Goal: Information Seeking & Learning: Learn about a topic

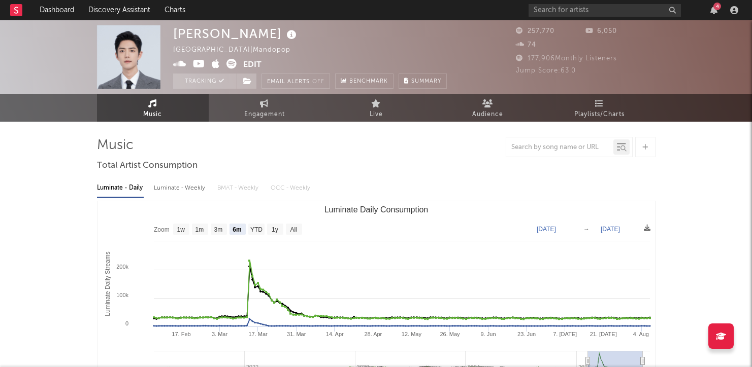
select select "6m"
click at [562, 7] on input "text" at bounding box center [604, 10] width 152 height 13
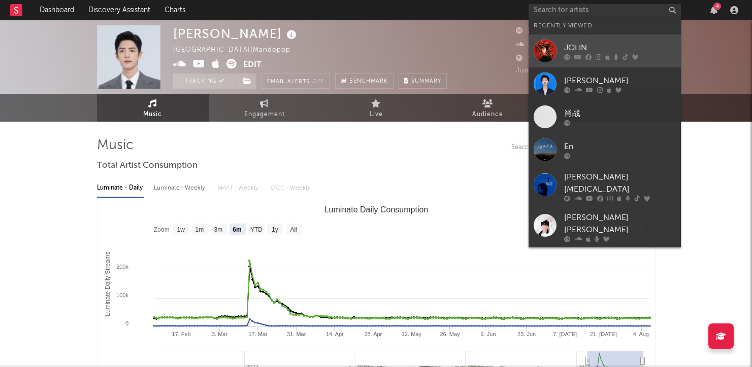
click at [579, 54] on icon at bounding box center [577, 57] width 7 height 6
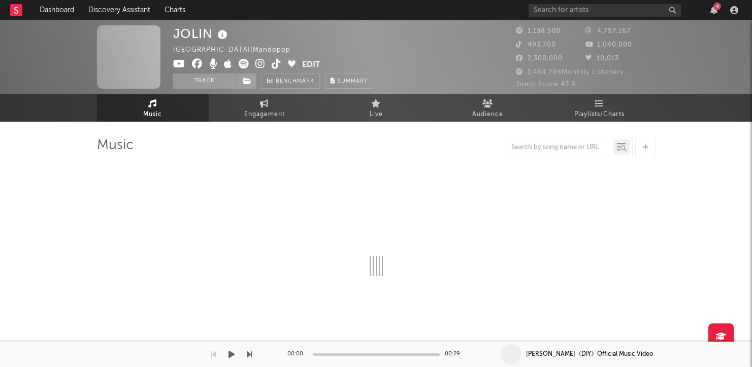
select select "6m"
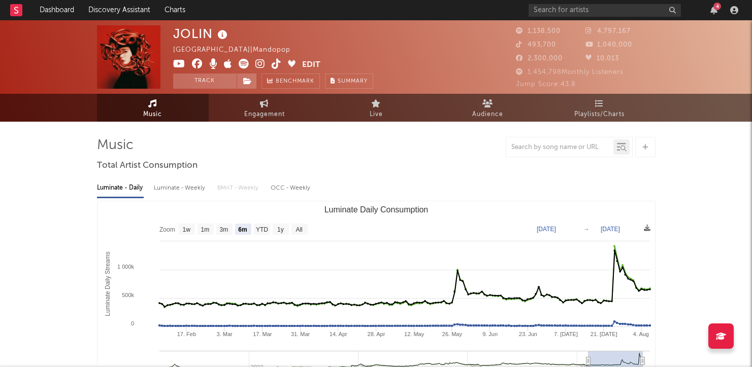
click at [324, 210] on text "Luminate Daily Consumption" at bounding box center [376, 210] width 104 height 9
